Goal: Task Accomplishment & Management: Manage account settings

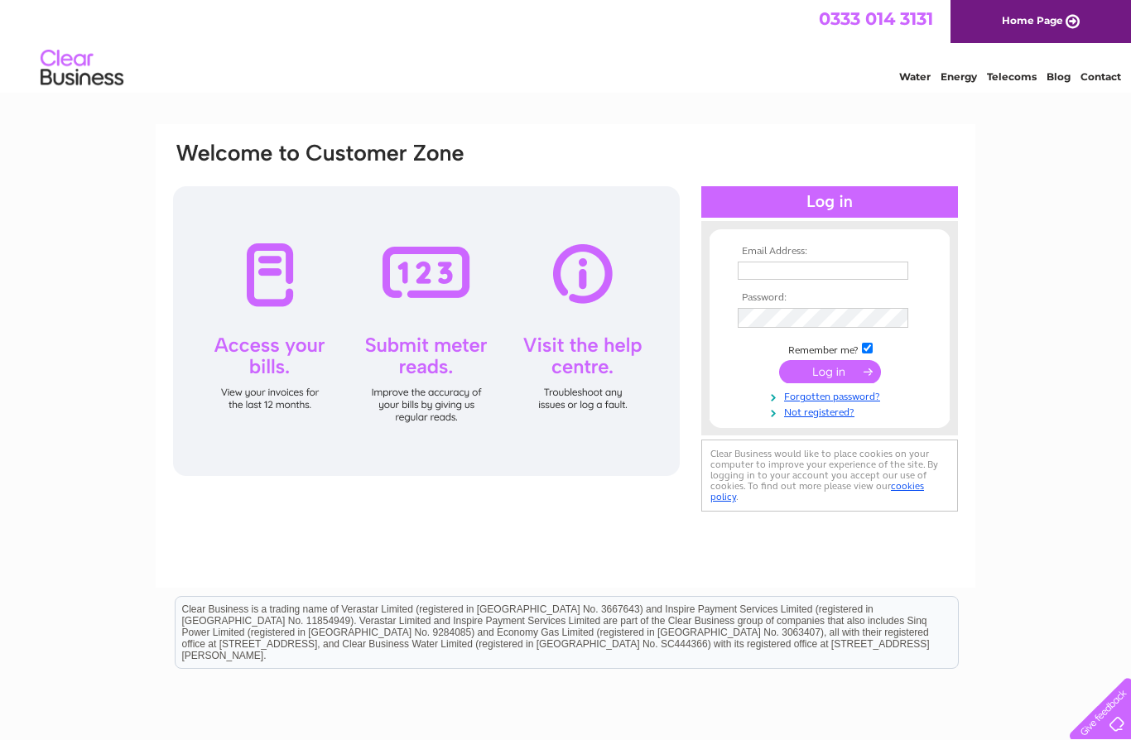
click at [800, 262] on input "text" at bounding box center [823, 271] width 171 height 18
type input "D"
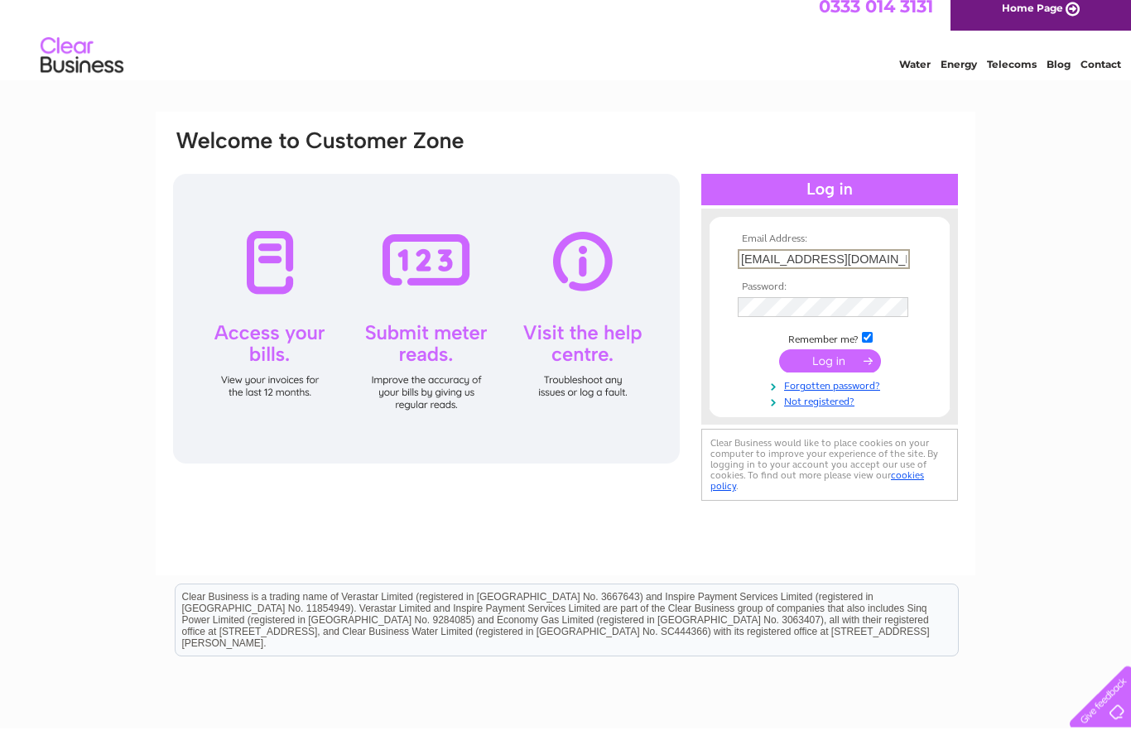
type input "dprout99@btinternet.com"
click at [839, 367] on input "submit" at bounding box center [830, 373] width 102 height 23
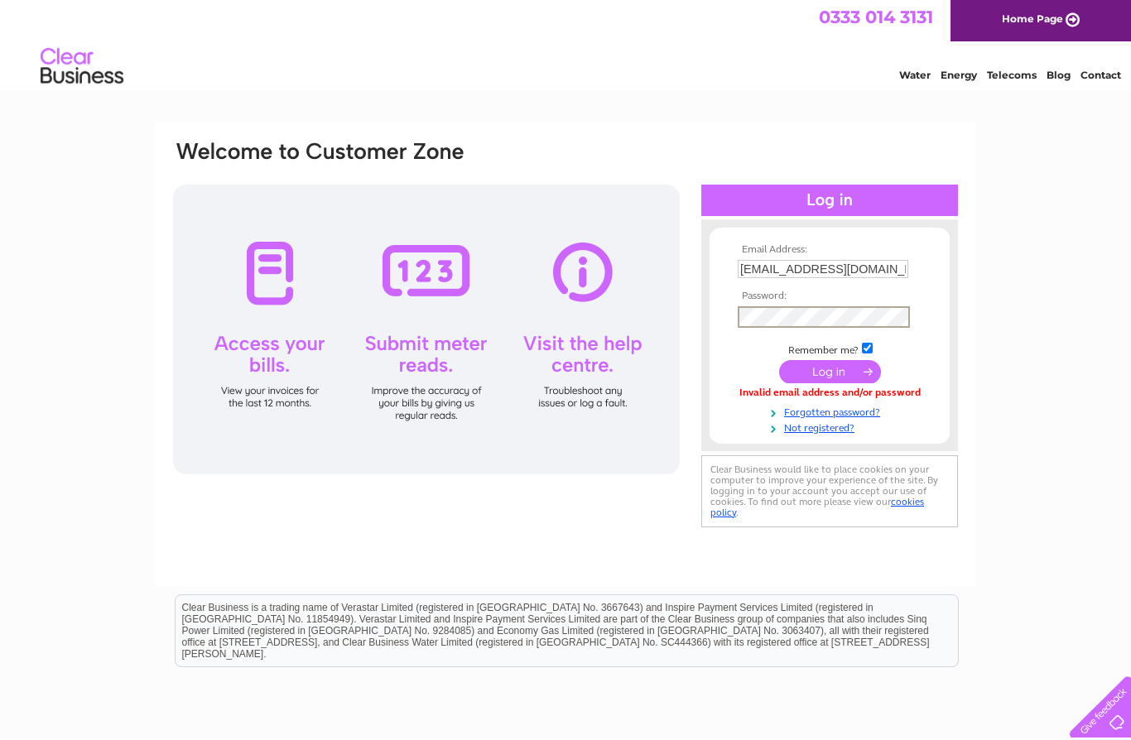
click at [830, 374] on input "submit" at bounding box center [830, 373] width 102 height 23
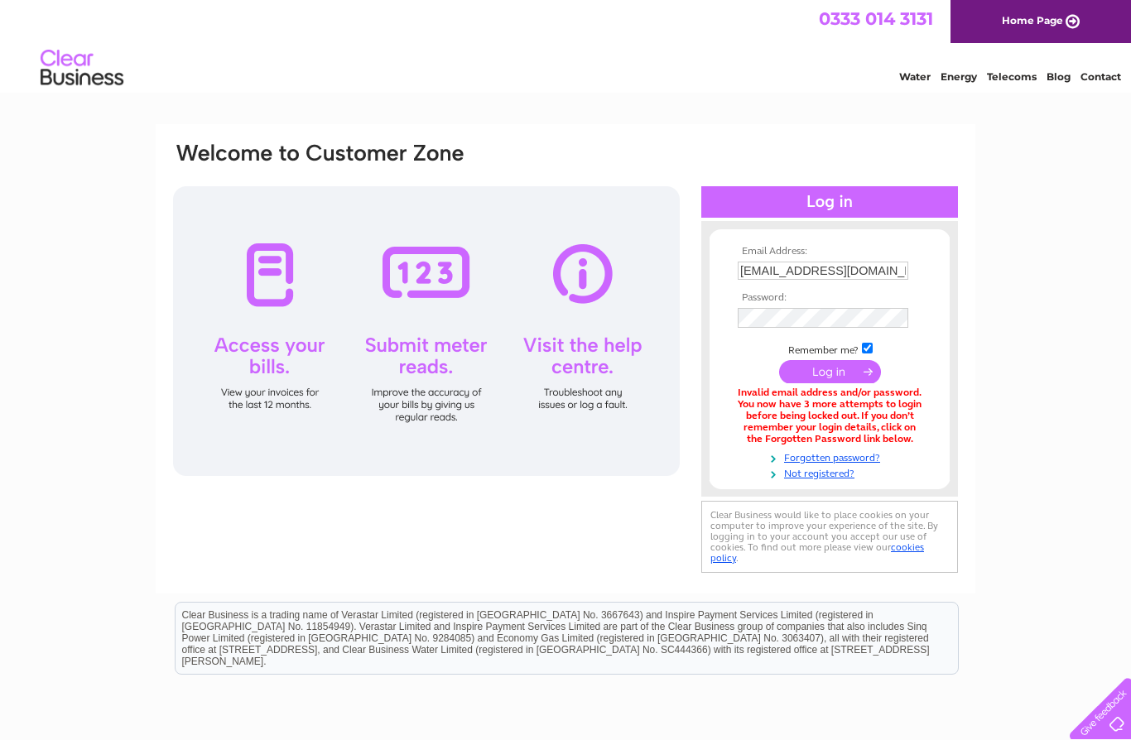
click at [907, 271] on input "[EMAIL_ADDRESS][DOMAIN_NAME]" at bounding box center [823, 271] width 171 height 18
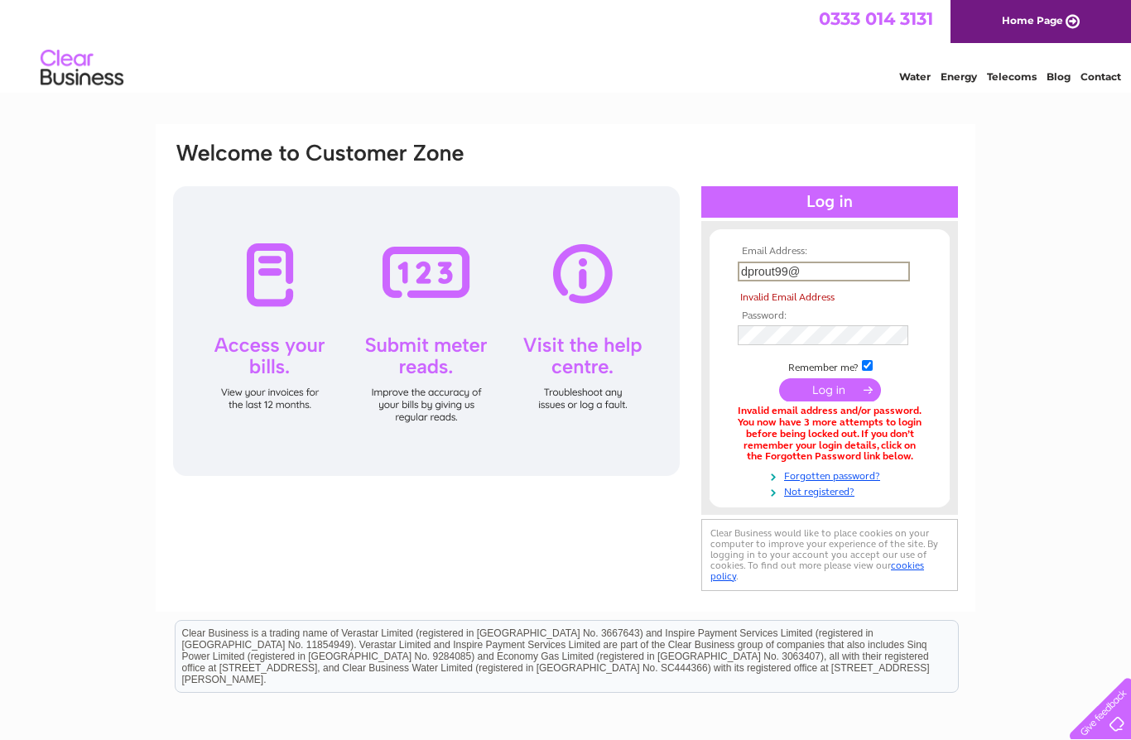
click at [828, 281] on input "dprout99@" at bounding box center [824, 272] width 172 height 20
type input "d"
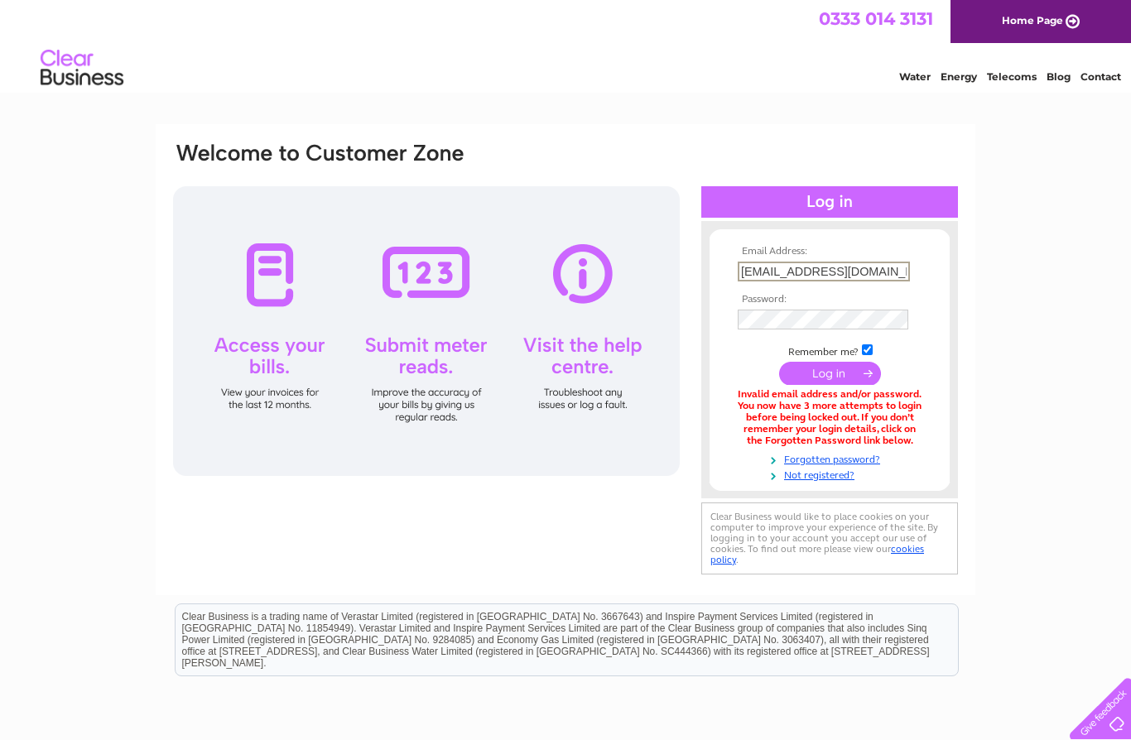
type input "[EMAIL_ADDRESS][DOMAIN_NAME]"
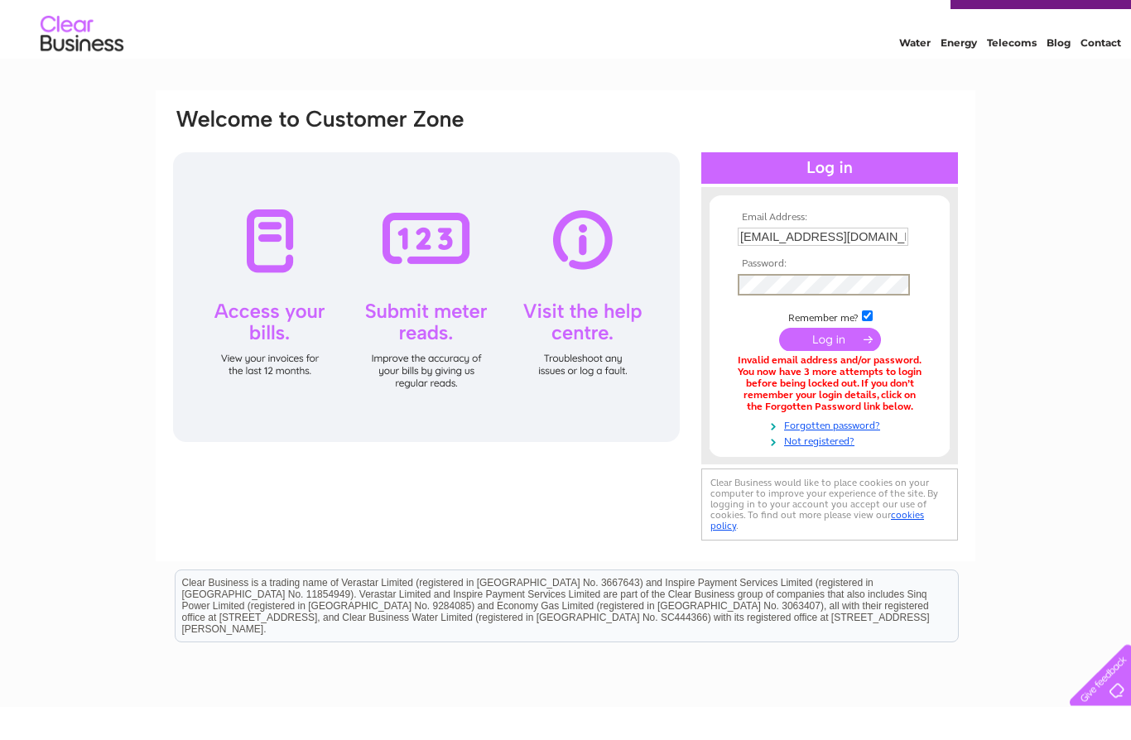
click at [862, 344] on input "checkbox" at bounding box center [867, 349] width 11 height 11
checkbox input "false"
click at [835, 339] on input "submit" at bounding box center [830, 337] width 102 height 23
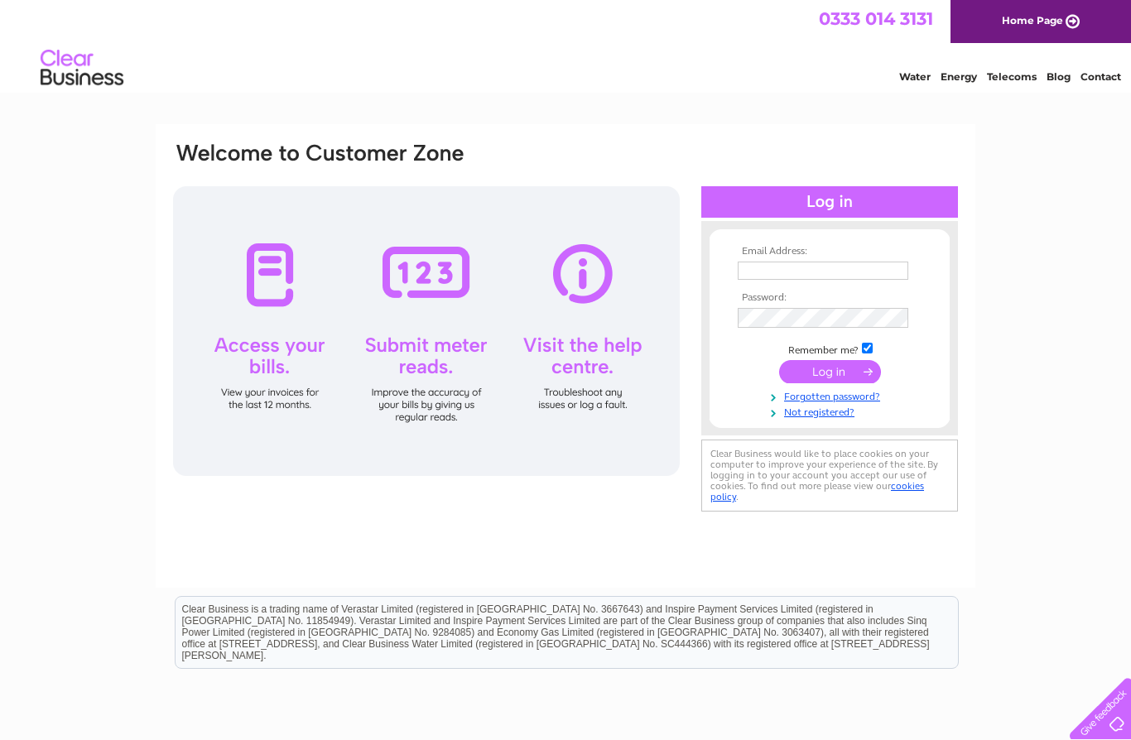
click at [856, 382] on input "submit" at bounding box center [830, 371] width 102 height 23
